Goal: Task Accomplishment & Management: Manage account settings

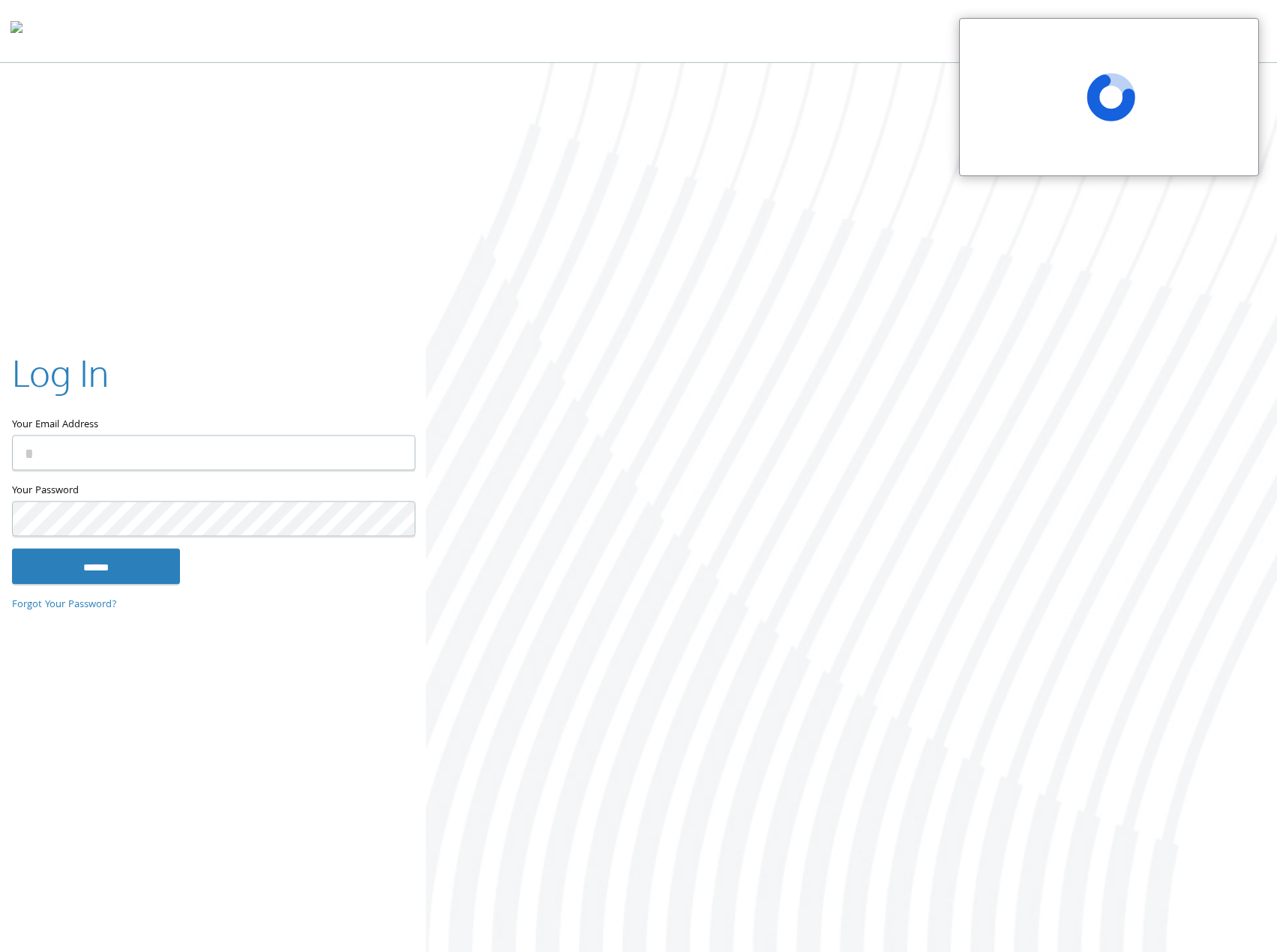
type input "**********"
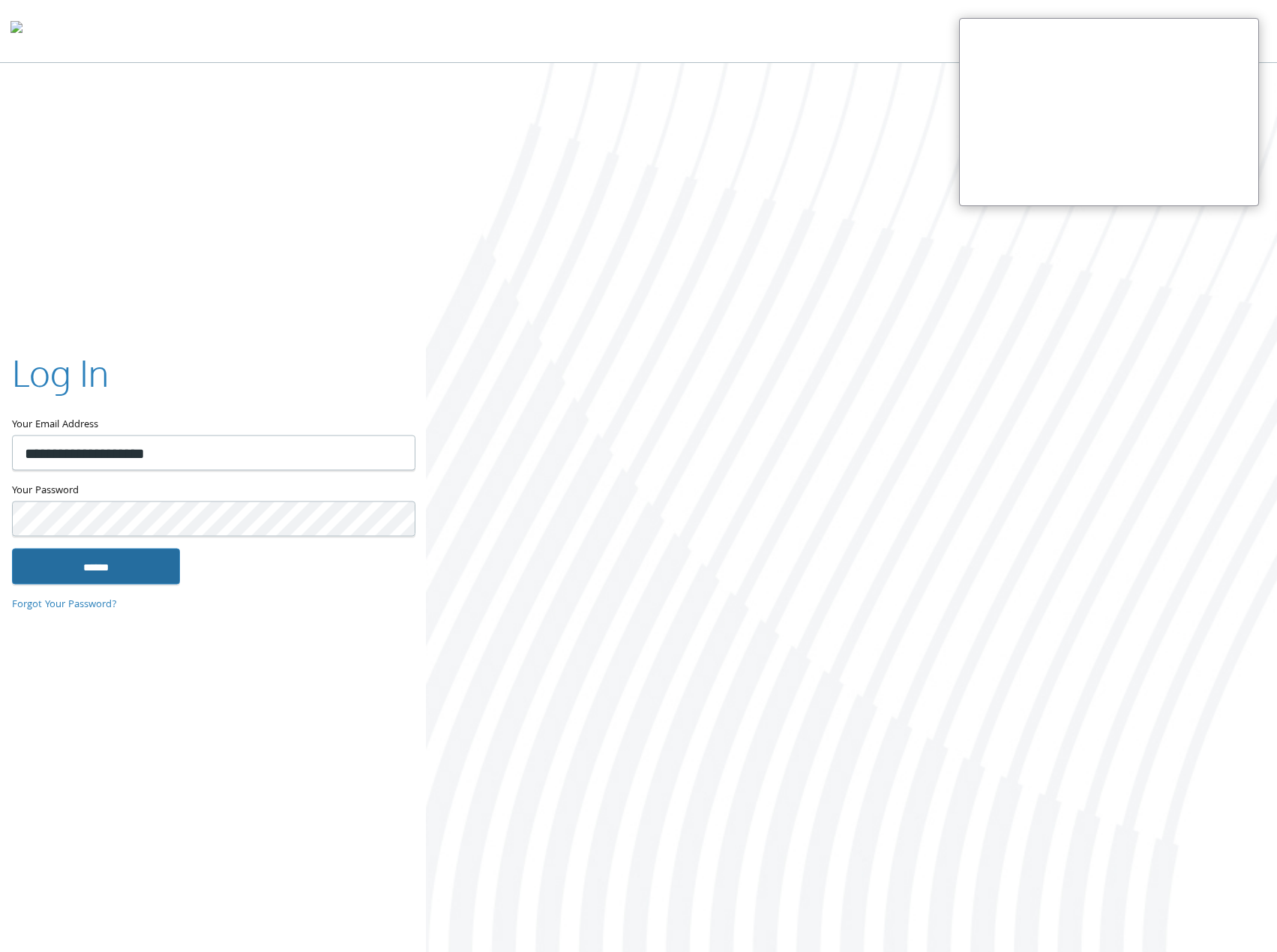
click at [91, 559] on input "******" at bounding box center [96, 567] width 168 height 36
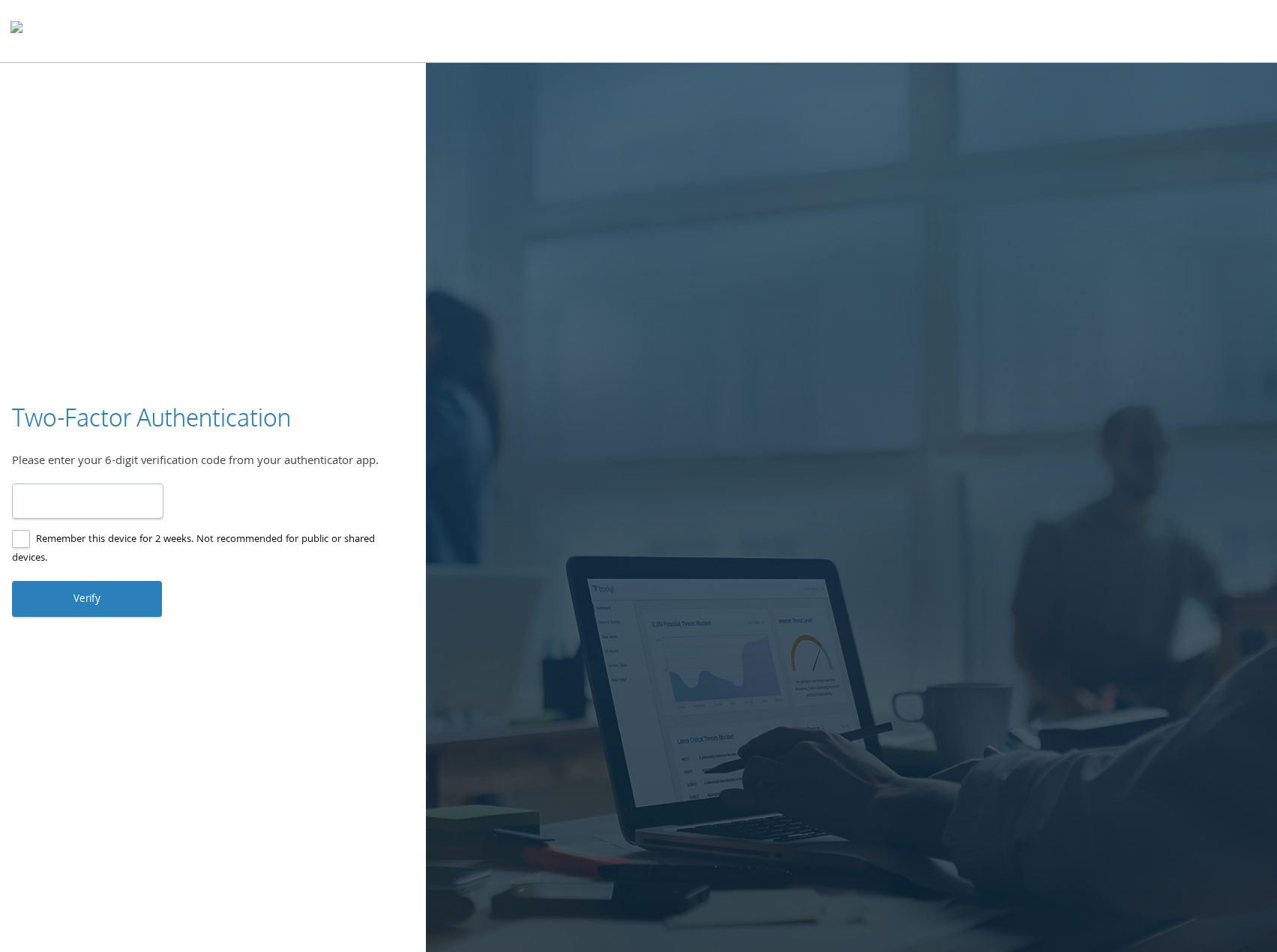
click at [104, 490] on input "number" at bounding box center [88, 501] width 151 height 36
type input "******"
